Goal: Navigation & Orientation: Find specific page/section

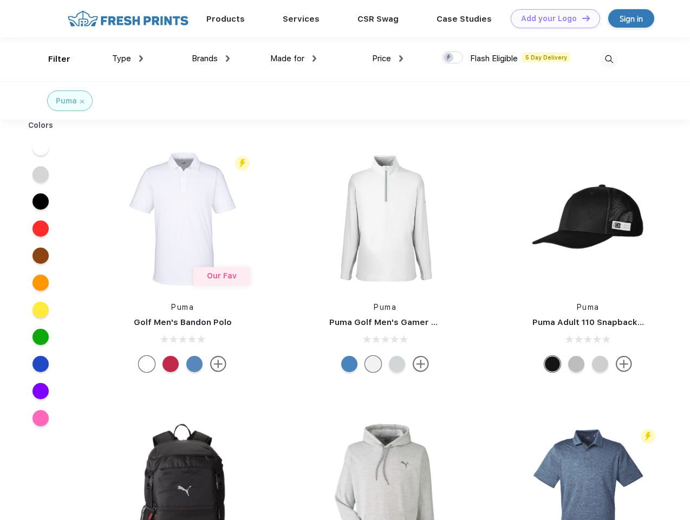
scroll to position [1, 0]
click at [552, 18] on link "Add your Logo Design Tool" at bounding box center [555, 18] width 89 height 19
click at [0, 0] on div "Design Tool" at bounding box center [0, 0] width 0 height 0
click at [581, 18] on link "Add your Logo Design Tool" at bounding box center [555, 18] width 89 height 19
click at [52, 59] on div "Filter" at bounding box center [59, 59] width 22 height 12
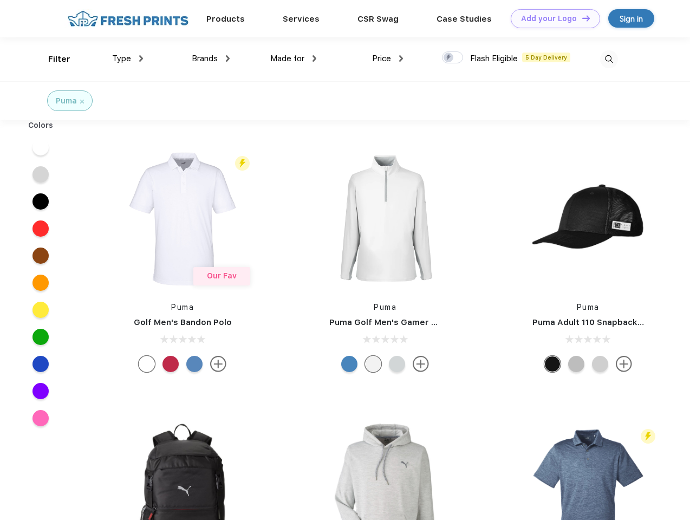
click at [128, 59] on span "Type" at bounding box center [121, 59] width 19 height 10
click at [211, 59] on span "Brands" at bounding box center [205, 59] width 26 height 10
click at [294, 59] on span "Made for" at bounding box center [287, 59] width 34 height 10
click at [388, 59] on span "Price" at bounding box center [381, 59] width 19 height 10
click at [453, 58] on div at bounding box center [452, 57] width 21 height 12
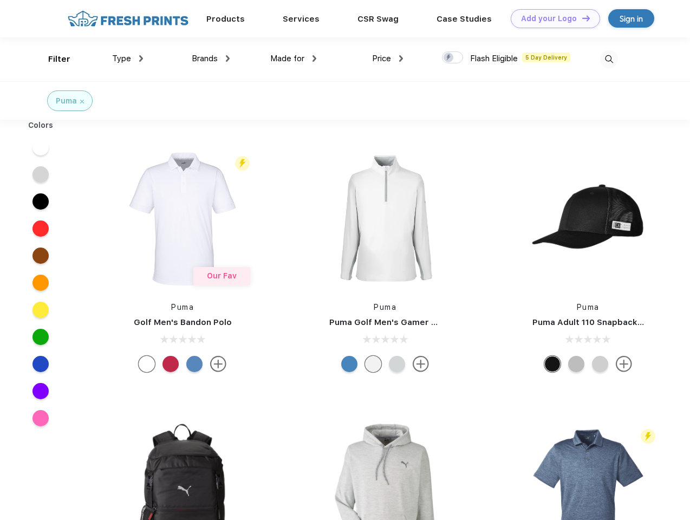
click at [449, 58] on input "checkbox" at bounding box center [445, 54] width 7 height 7
click at [609, 59] on img at bounding box center [609, 59] width 18 height 18
